Goal: Task Accomplishment & Management: Manage account settings

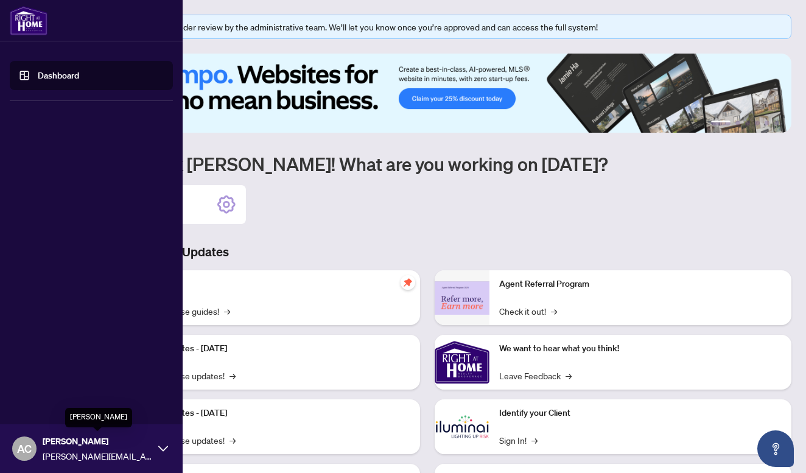
click at [101, 437] on span "[PERSON_NAME]" at bounding box center [98, 440] width 110 height 13
click at [42, 372] on span "Logout" at bounding box center [48, 375] width 27 height 19
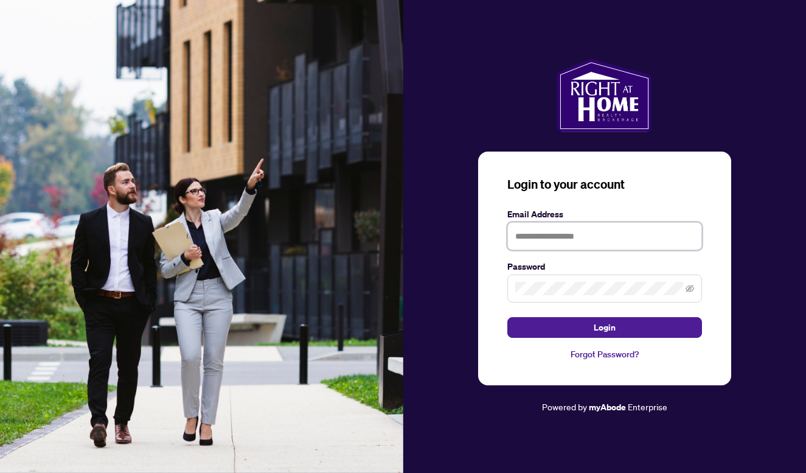
type input "**********"
click at [604, 327] on button "Login" at bounding box center [604, 327] width 195 height 21
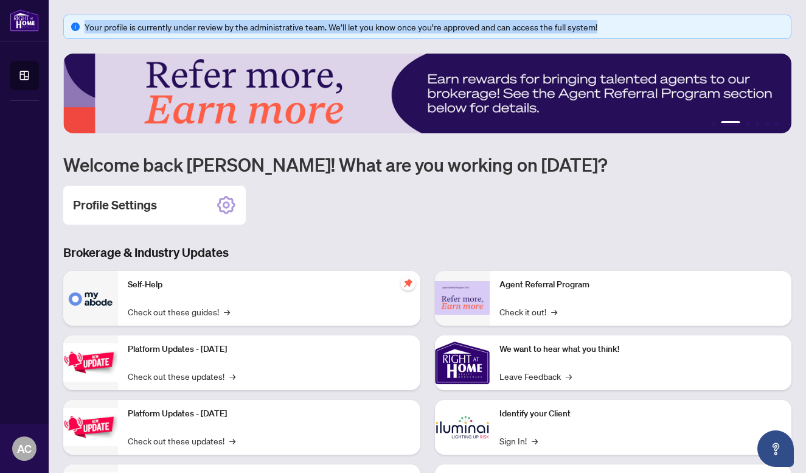
drag, startPoint x: 86, startPoint y: 27, endPoint x: 601, endPoint y: 22, distance: 514.8
click at [601, 22] on div "Your profile is currently under review by the administrative team. We’ll let yo…" at bounding box center [434, 26] width 699 height 13
copy div "Your profile is currently under review by the administrative team. We’ll let yo…"
